Goal: Task Accomplishment & Management: Complete application form

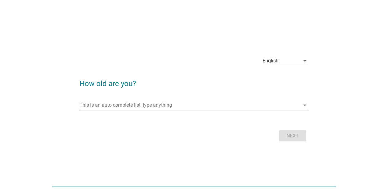
click at [291, 110] on div "This is an auto complete list, type anything arrow_drop_down" at bounding box center [193, 105] width 229 height 10
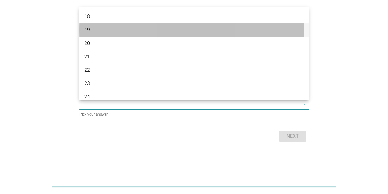
click at [95, 28] on div "19" at bounding box center [184, 29] width 201 height 7
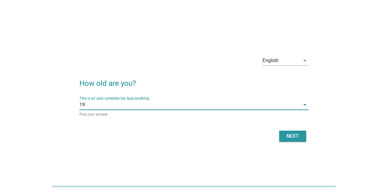
click at [295, 138] on div "Next" at bounding box center [292, 135] width 17 height 7
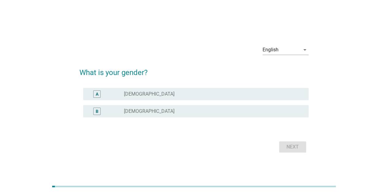
click at [155, 92] on div "radio_button_unchecked [DEMOGRAPHIC_DATA]" at bounding box center [211, 94] width 175 height 6
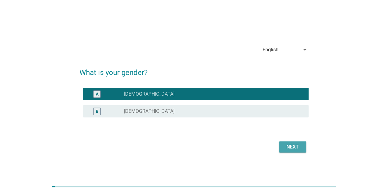
click at [292, 145] on div "Next" at bounding box center [292, 146] width 17 height 7
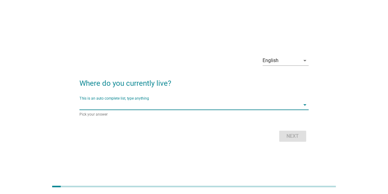
click at [157, 105] on input "This is an auto complete list, type anything" at bounding box center [189, 105] width 221 height 10
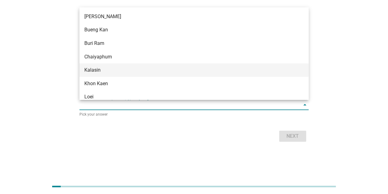
click at [164, 71] on div "Kalasin" at bounding box center [184, 69] width 201 height 7
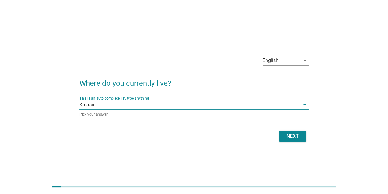
click at [286, 136] on div "Next" at bounding box center [292, 135] width 17 height 7
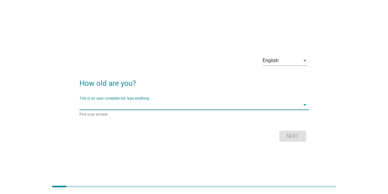
drag, startPoint x: 274, startPoint y: 108, endPoint x: 238, endPoint y: 114, distance: 36.9
click at [274, 108] on input "This is an auto complete list, type anything" at bounding box center [189, 105] width 221 height 10
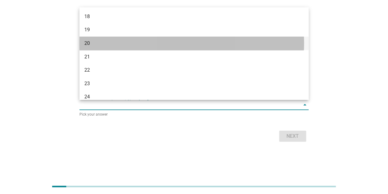
click at [99, 37] on div "20" at bounding box center [193, 43] width 229 height 13
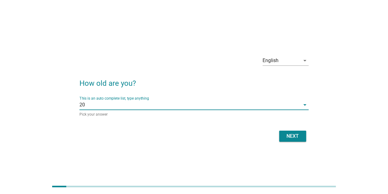
click at [294, 141] on button "Next" at bounding box center [292, 135] width 27 height 11
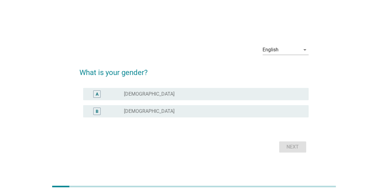
click at [55, 186] on div at bounding box center [60, 186] width 17 height 2
click at [226, 97] on div "radio_button_unchecked [DEMOGRAPHIC_DATA]" at bounding box center [214, 93] width 180 height 7
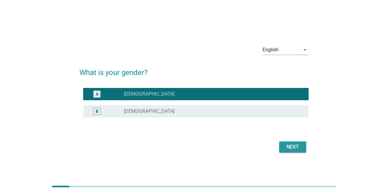
drag, startPoint x: 298, startPoint y: 147, endPoint x: 275, endPoint y: 119, distance: 36.2
click at [298, 147] on div "Next" at bounding box center [292, 146] width 17 height 7
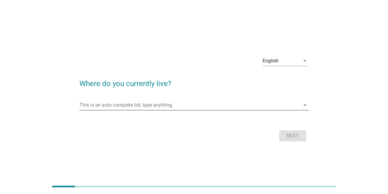
click at [253, 106] on input "This is an auto complete list, type anything" at bounding box center [189, 105] width 221 height 10
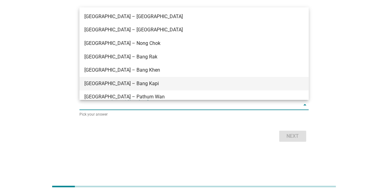
click at [219, 88] on div "[GEOGRAPHIC_DATA] – Bang Kapi" at bounding box center [193, 83] width 229 height 13
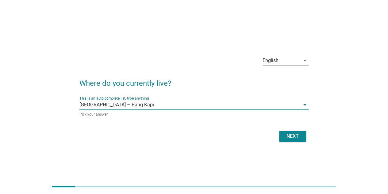
click at [294, 135] on div "Next" at bounding box center [292, 135] width 17 height 7
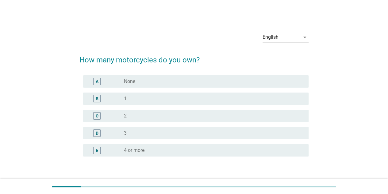
click at [197, 79] on div "radio_button_unchecked None" at bounding box center [211, 81] width 175 height 6
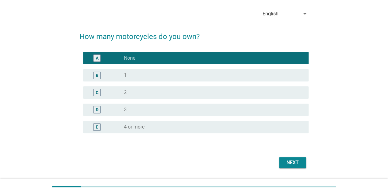
scroll to position [41, 0]
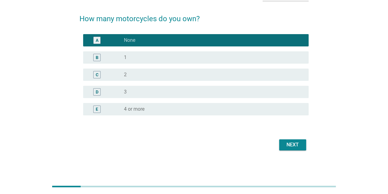
click at [294, 144] on div "Next" at bounding box center [292, 144] width 17 height 7
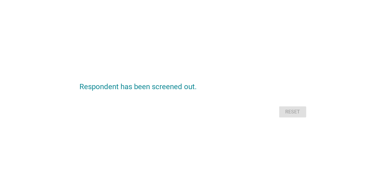
click at [302, 107] on div "Reset" at bounding box center [193, 111] width 229 height 15
